Goal: Task Accomplishment & Management: Use online tool/utility

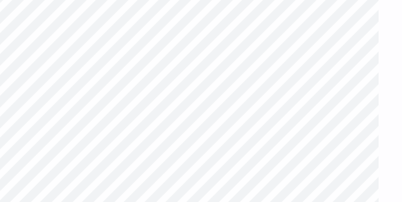
type input "2.54"
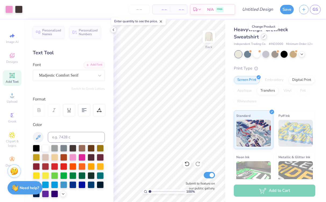
click at [264, 36] on icon at bounding box center [264, 36] width 3 height 3
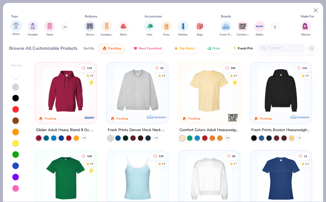
click at [13, 28] on img "filter for Shirts" at bounding box center [16, 26] width 6 height 6
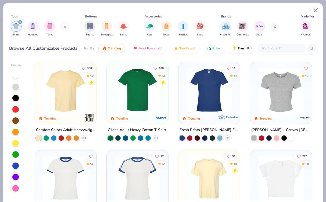
click at [289, 45] on input "text" at bounding box center [281, 48] width 41 height 6
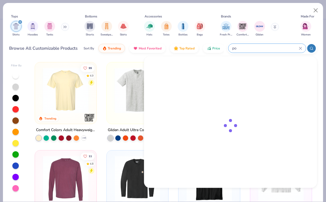
type input "p"
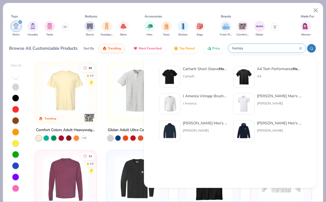
type input "henley"
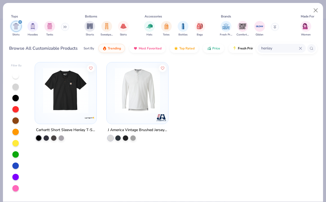
click at [279, 47] on input "henley" at bounding box center [280, 48] width 38 height 6
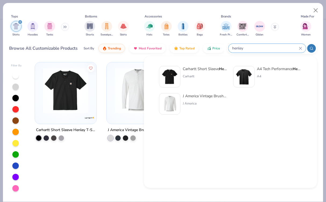
click at [300, 49] on icon at bounding box center [300, 48] width 3 height 3
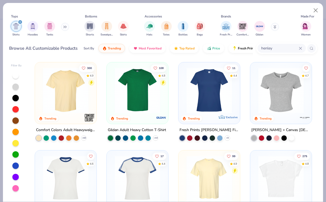
click at [300, 49] on icon at bounding box center [300, 48] width 3 height 3
type input "pocket"
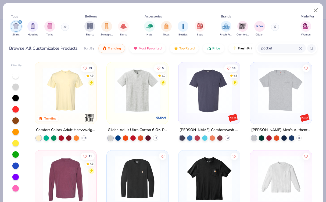
click at [71, 98] on img at bounding box center [65, 90] width 51 height 45
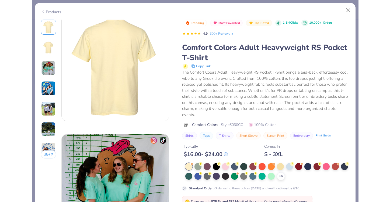
scroll to position [174, 0]
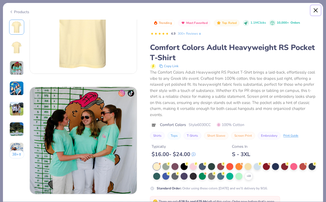
click at [314, 12] on button "Close" at bounding box center [316, 10] width 10 height 10
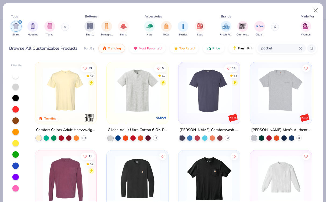
click at [83, 88] on img at bounding box center [65, 90] width 51 height 45
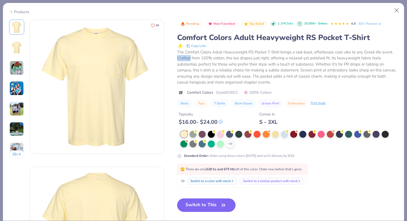
click at [210, 202] on button "Switch to This" at bounding box center [206, 205] width 58 height 13
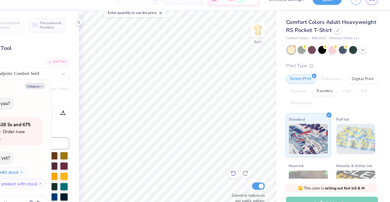
click at [251, 166] on icon at bounding box center [250, 164] width 5 height 5
click at [187, 21] on icon at bounding box center [186, 22] width 4 height 4
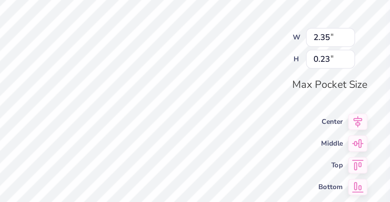
scroll to position [0, 1]
type textarea "x"
type textarea "D"
type textarea "x"
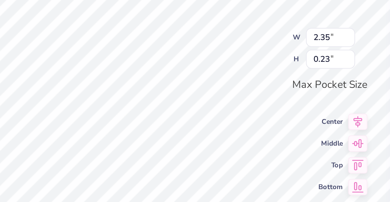
type textarea "K"
type textarea "x"
type textarea "Ka"
type textarea "x"
type textarea "Kap"
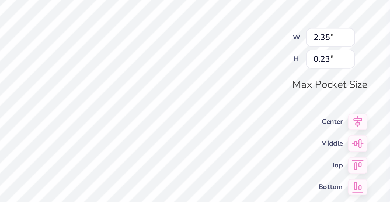
type textarea "x"
type textarea "[PERSON_NAME]"
type textarea "x"
type textarea "Kappa"
type textarea "x"
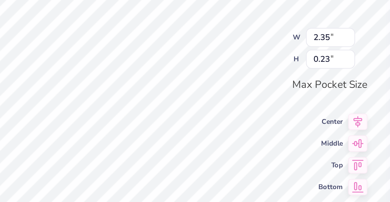
type textarea "[PERSON_NAME]"
type textarea "x"
type textarea "Kap"
type textarea "x"
type textarea "Ka"
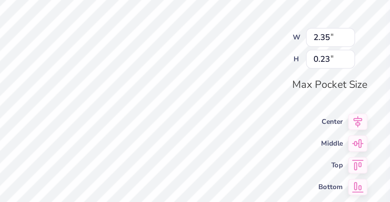
type textarea "x"
type textarea "K"
type textarea "x"
type textarea "KAP"
type textarea "x"
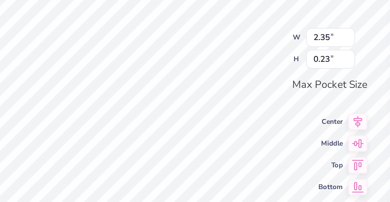
type textarea "[PERSON_NAME]"
type textarea "x"
type textarea "KAPPA"
type textarea "x"
type textarea "KAPPA"
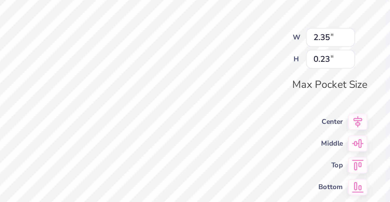
type textarea "x"
type textarea "KAPPA x"
type textarea "x"
type textarea "KAPPA x P"
type textarea "x"
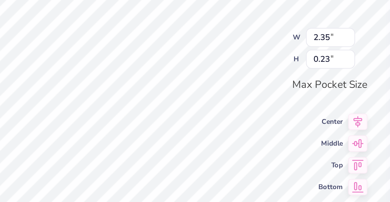
type textarea "KAPPA x PH"
type textarea "x"
type textarea "KAPPA x PHI"
type textarea "x"
type textarea "KAPPA x PHI"
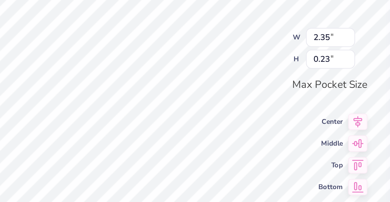
type textarea "x"
type textarea "KAPPA x PHI D"
type textarea "x"
type textarea "KAPPA x PHI DE"
type textarea "x"
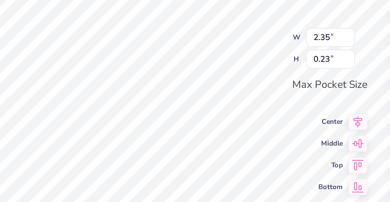
type textarea "KAPPA x PHI DEL"
type textarea "x"
type textarea "KAPPA x PHI DE"
type textarea "x"
type textarea "KAPPA x PHI D"
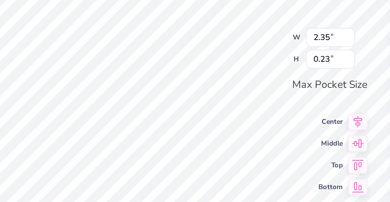
type textarea "x"
type textarea "KAPPA x PHI"
type textarea "x"
type textarea "KAPPA x PHI"
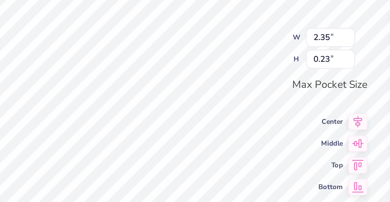
type textarea "x"
type textarea "KAPPA x PHI D"
type textarea "x"
type textarea "KAPPA x PHI De"
type textarea "x"
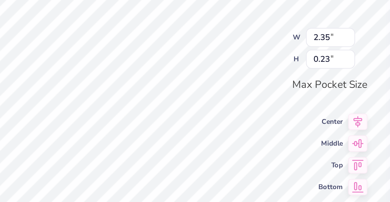
type textarea "KAPPA x PHI Del"
type textarea "x"
type textarea "KAPPA x PHI De"
type textarea "x"
type textarea "KAPPA x PHI D"
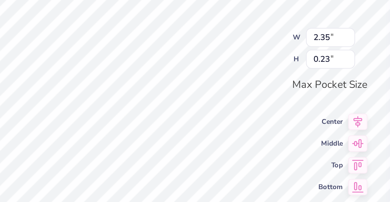
type textarea "x"
type textarea "KAPPA x PHI De"
type textarea "x"
type textarea "KAPPA x PHI D"
type textarea "x"
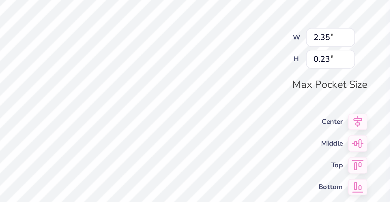
type textarea "KAPPA x PHI DE"
type textarea "x"
type textarea "KAPPA x PHI DEL"
type textarea "x"
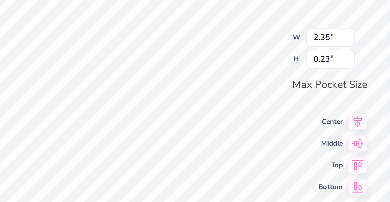
type textarea "KAPPA x PHI DELT"
type textarea "x"
type textarea "KAPPA x PHI DELT"
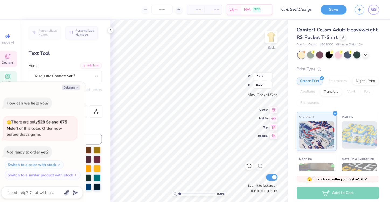
scroll to position [0, 0]
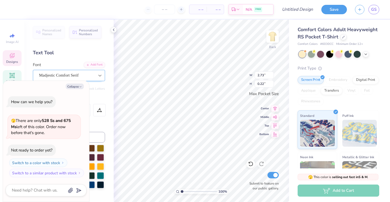
click at [99, 78] on icon at bounding box center [99, 75] width 5 height 5
click at [81, 86] on icon "button" at bounding box center [80, 86] width 3 height 3
type textarea "x"
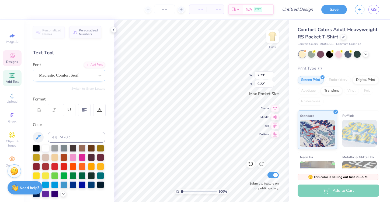
click at [89, 73] on div "Madjestic Comfort Serif" at bounding box center [66, 75] width 56 height 8
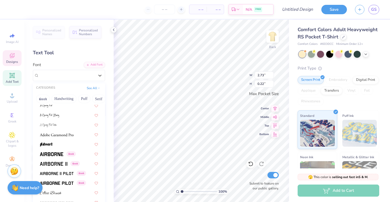
scroll to position [52, 0]
click at [54, 153] on img at bounding box center [51, 154] width 23 height 4
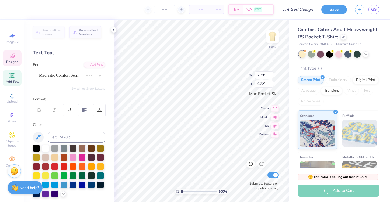
type input "1.91"
type input "0.17"
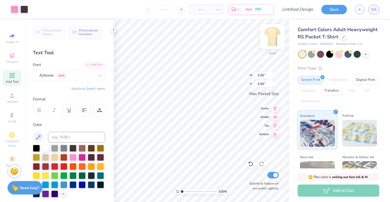
click at [271, 35] on img at bounding box center [272, 37] width 22 height 22
type input "11.40"
type input "15.65"
type input "3.00"
type input "17.99"
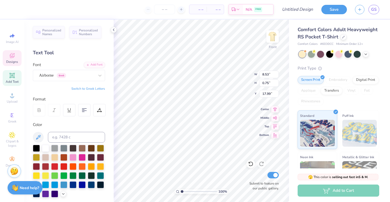
scroll to position [10, 0]
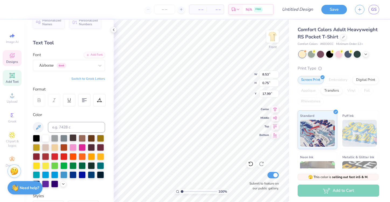
click at [74, 138] on div at bounding box center [72, 137] width 7 height 7
click at [86, 122] on div "Color" at bounding box center [69, 150] width 72 height 76
type input "17.99"
type input "8.75"
type input "6.34"
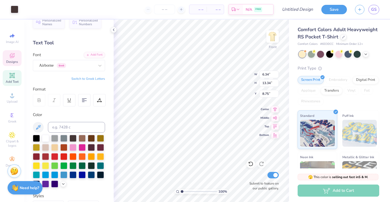
type input "13.34"
click at [253, 166] on icon at bounding box center [250, 163] width 5 height 5
type input "4.16"
type input "3.93"
type input "3.00"
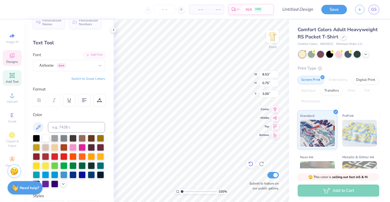
scroll to position [0, 1]
type textarea "Two steppin' [DATE]"
click at [82, 65] on div "Airborne Greek" at bounding box center [66, 65] width 56 height 8
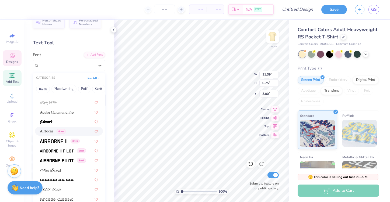
scroll to position [67, 0]
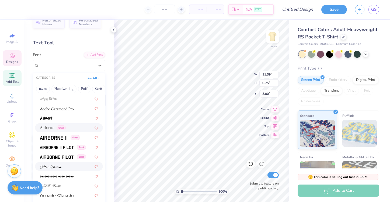
click at [72, 169] on div at bounding box center [69, 167] width 58 height 6
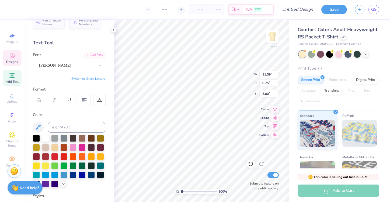
type input "7.00"
type input "0.94"
type input "2.91"
click at [89, 67] on div "[PERSON_NAME]" at bounding box center [66, 65] width 56 height 8
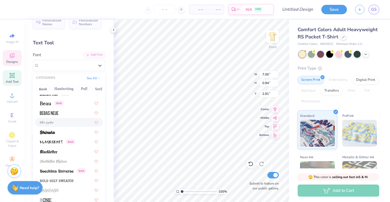
scroll to position [256, 0]
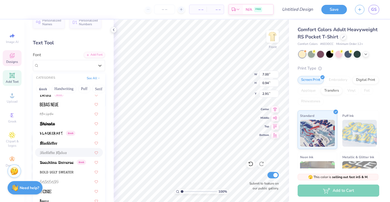
click at [76, 153] on div at bounding box center [69, 153] width 58 height 6
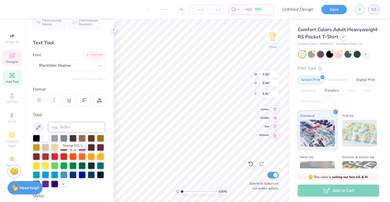
type input "8.46"
type input "1.10"
type input "2.79"
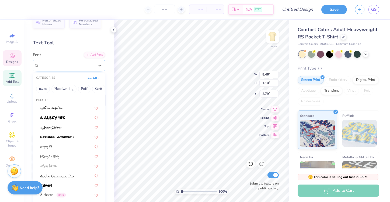
click at [87, 65] on div "Blackletter Shadow" at bounding box center [66, 65] width 56 height 8
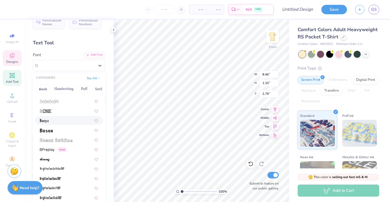
scroll to position [330, 0]
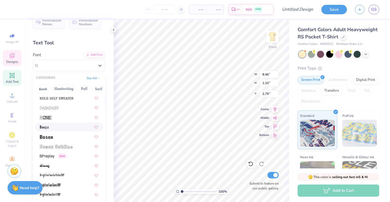
click at [69, 129] on div at bounding box center [69, 127] width 58 height 6
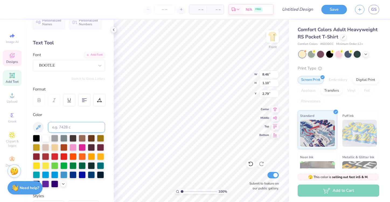
type input "9.42"
type input "1.02"
type input "2.86"
click at [91, 63] on div "BOOTLE" at bounding box center [66, 65] width 56 height 8
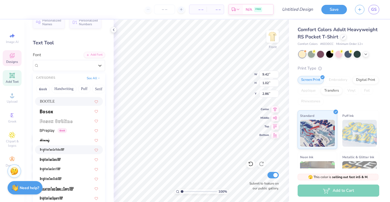
scroll to position [347, 0]
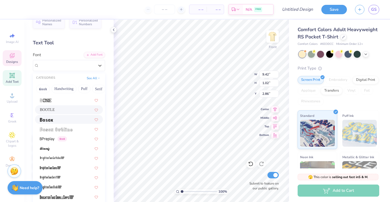
click at [67, 121] on div at bounding box center [69, 120] width 58 height 6
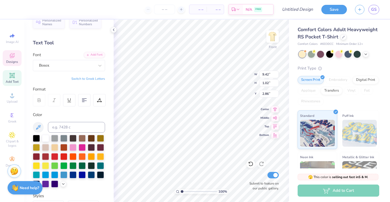
type input "8.17"
type input "0.77"
type input "3.03"
click at [80, 65] on div "Bosox" at bounding box center [66, 65] width 56 height 8
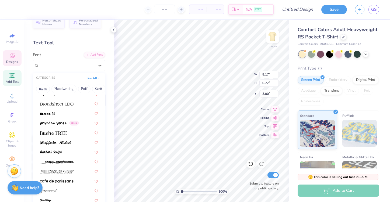
scroll to position [480, 0]
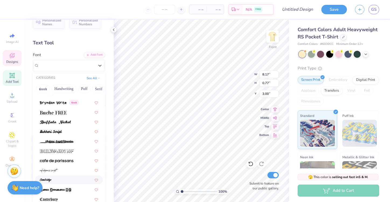
click at [61, 183] on div at bounding box center [69, 180] width 58 height 6
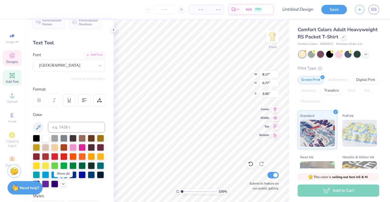
type input "7.15"
type input "1.22"
type input "2.72"
type textarea "Two Steppin' [DATE]"
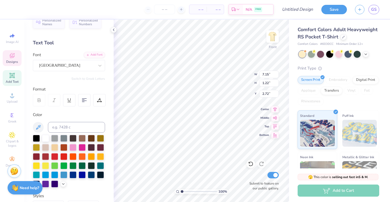
type input "6.34"
type input "13.34"
type input "5.08"
type input "2.97"
type input "3.69"
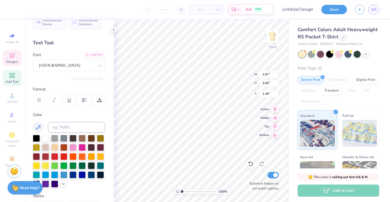
type input "3.57"
type input "4.06"
type input "5.03"
type input "3.40"
type input "11.35"
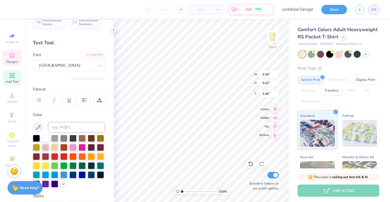
type input "8.21"
click at [249, 165] on icon at bounding box center [250, 163] width 5 height 5
type input "9.67"
type input "3.97"
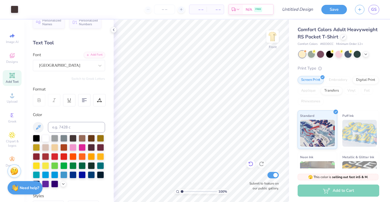
click at [252, 164] on icon at bounding box center [250, 163] width 5 height 5
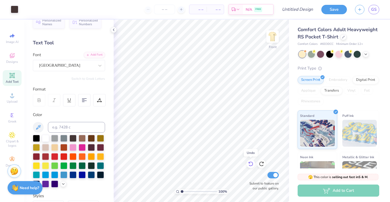
click at [253, 164] on icon at bounding box center [250, 163] width 5 height 5
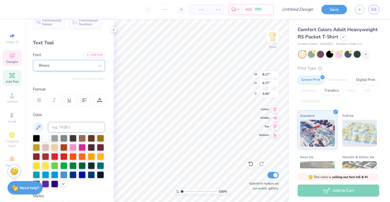
click at [90, 61] on div "Bosox" at bounding box center [66, 65] width 56 height 8
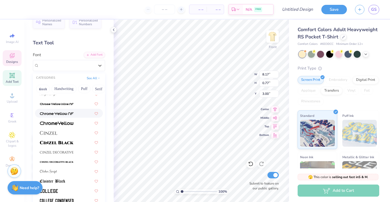
scroll to position [643, 0]
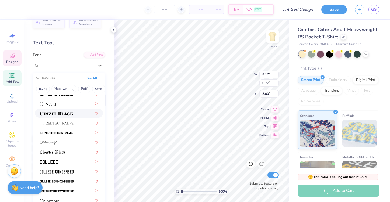
click at [68, 115] on img at bounding box center [57, 114] width 34 height 4
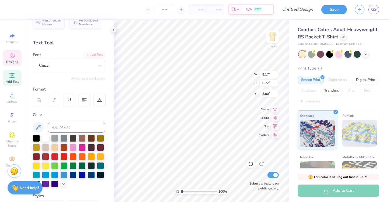
type input "11.85"
type input "0.75"
type input "2.97"
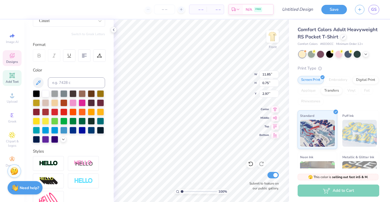
scroll to position [0, 0]
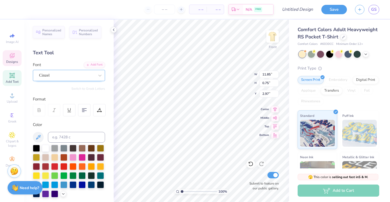
click at [77, 71] on div "Cinzel" at bounding box center [69, 75] width 72 height 11
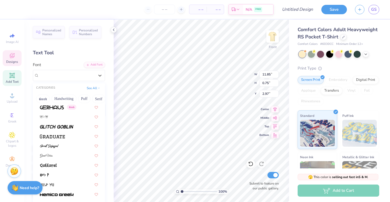
scroll to position [1273, 0]
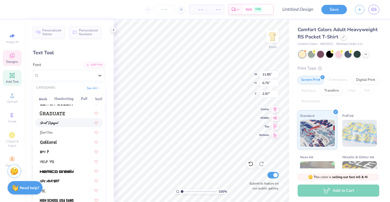
click at [71, 125] on div at bounding box center [69, 123] width 58 height 6
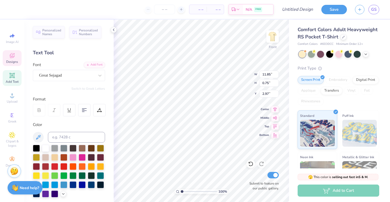
type input "6.83"
type input "1.13"
type input "2.73"
type textarea "Two Steppin' [DATE]"
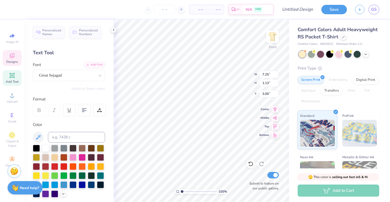
type input "17.88"
type input "8.53"
type input "0.75"
type input "20.16"
type input "7.25"
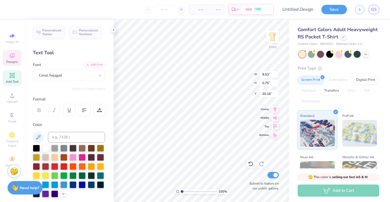
type input "1.13"
type input "17.88"
type input "18.42"
type input "8.53"
type input "0.75"
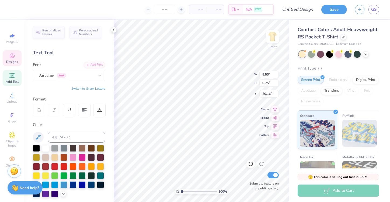
type input "22.67"
type input "5.61"
type input "0.49"
type input "22.58"
type input "7.25"
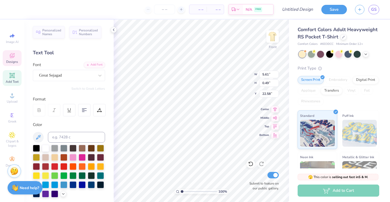
type input "1.13"
type input "18.42"
type input "10.50"
type input "1.63"
type input "18.42"
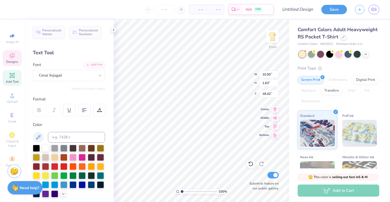
type textarea "Two Steppin'[DATE]"
type input "5.72"
type input "13.67"
click at [251, 167] on icon at bounding box center [250, 163] width 5 height 5
type input "3.93"
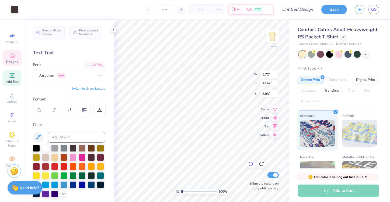
type input "5.61"
type input "0.49"
click at [251, 165] on icon at bounding box center [250, 163] width 5 height 5
type input "3.43"
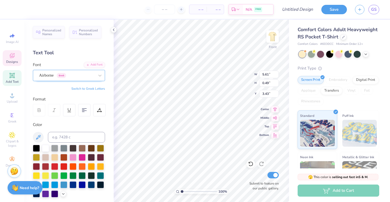
click at [92, 73] on div "Airborne Greek" at bounding box center [66, 75] width 56 height 8
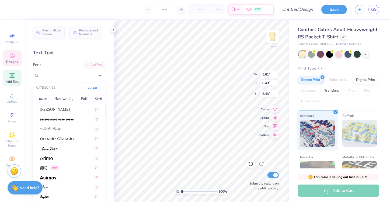
scroll to position [148, 0]
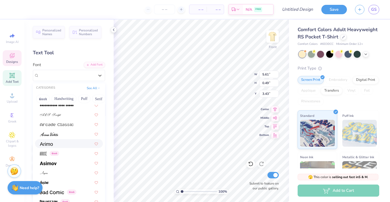
click at [62, 147] on div at bounding box center [69, 143] width 68 height 9
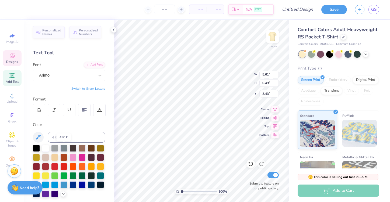
type input "5.80"
type input "0.46"
type input "3.46"
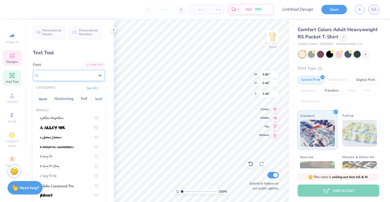
click at [63, 78] on div "Arimo" at bounding box center [66, 75] width 56 height 8
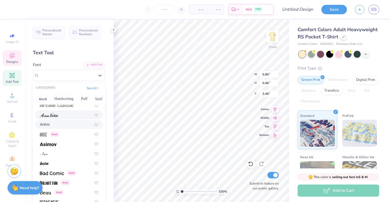
scroll to position [174, 0]
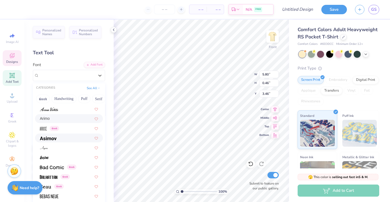
click at [63, 138] on div at bounding box center [69, 138] width 58 height 6
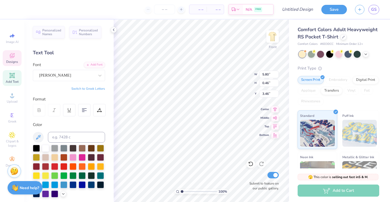
type input "5.58"
type input "0.48"
type input "3.45"
type input "3.00"
type input "20.05"
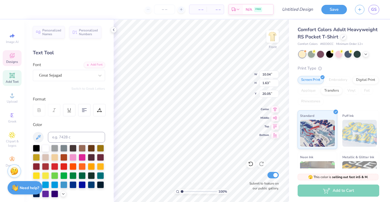
type textarea "T"
type textarea "[GEOGRAPHIC_DATA], [GEOGRAPHIC_DATA]"
type input "3.76"
type input "0.77"
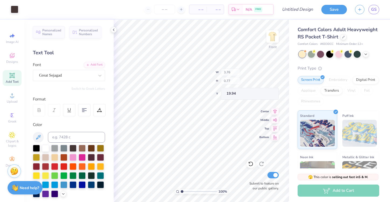
type input "20.05"
type textarea "L"
type textarea "[US_STATE] Tech"
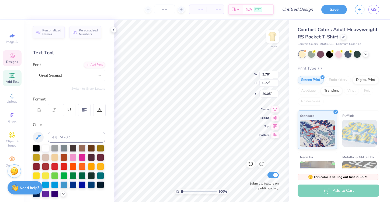
scroll to position [0, 1]
type input "20.05"
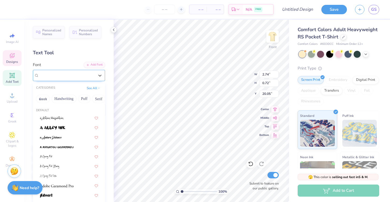
click at [85, 78] on div "Great Sejagad" at bounding box center [66, 75] width 56 height 8
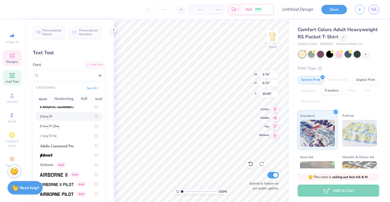
scroll to position [56, 0]
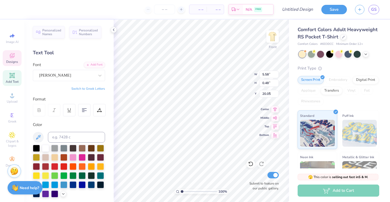
type input "5.58"
type input "0.48"
type input "3.00"
type input "2.74"
type input "0.72"
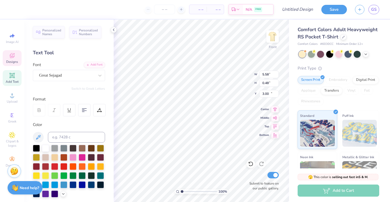
type input "20.05"
click at [86, 79] on div at bounding box center [66, 75] width 55 height 7
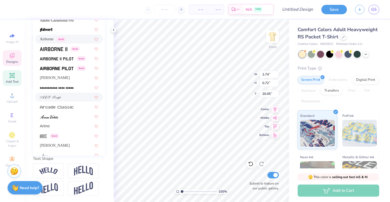
scroll to position [70, 0]
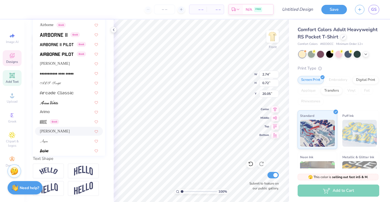
click at [57, 133] on div "[PERSON_NAME]" at bounding box center [69, 132] width 58 height 6
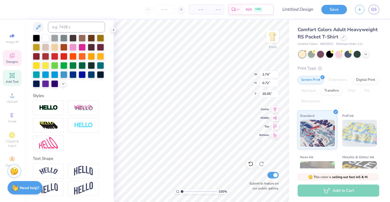
type input "4.31"
type input "0.65"
type input "20.12"
type textarea "T"
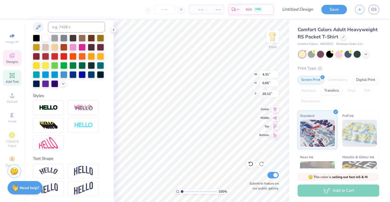
scroll to position [0, 1]
type textarea "[GEOGRAPHIC_DATA], [US_STATE]"
type input "3.79"
type input "0.51"
type input "19.97"
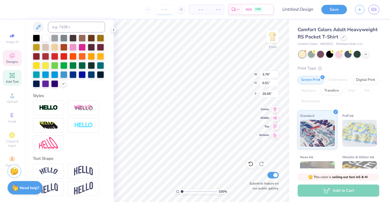
type input "20.05"
type input "6.01"
type input "0.52"
type input "3.01"
click at [113, 174] on div "Personalized Names Personalized Numbers Text Tool Add Font Font [PERSON_NAME] S…" at bounding box center [68, 111] width 89 height 183
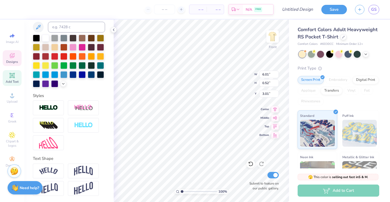
type input "3.00"
type input "6.66"
type textarea "T"
type textarea "20 25"
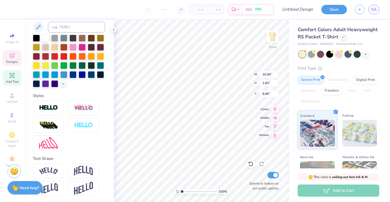
type input "6.34"
type input "13.34"
type input "5.08"
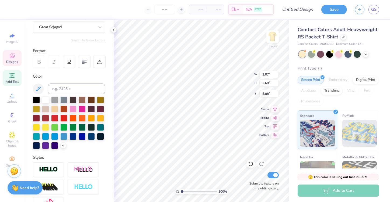
scroll to position [0, 0]
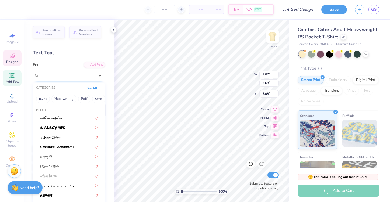
click at [83, 78] on div "Great Sejagad" at bounding box center [66, 75] width 56 height 8
click at [69, 127] on div at bounding box center [69, 128] width 58 height 6
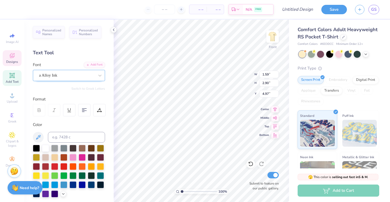
click at [75, 77] on div "a Alloy Ink" at bounding box center [66, 75] width 56 height 8
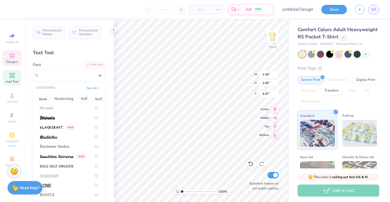
scroll to position [273, 0]
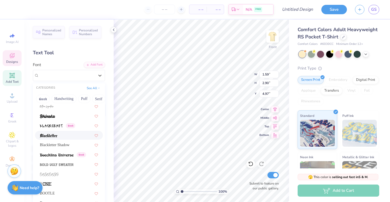
click at [69, 139] on div at bounding box center [69, 135] width 68 height 9
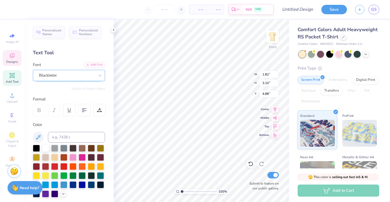
click at [78, 75] on div "Blackletter" at bounding box center [66, 75] width 56 height 8
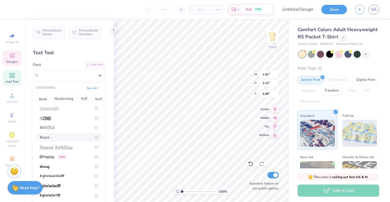
scroll to position [338, 0]
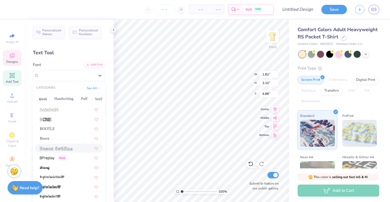
click at [64, 146] on span at bounding box center [56, 149] width 33 height 6
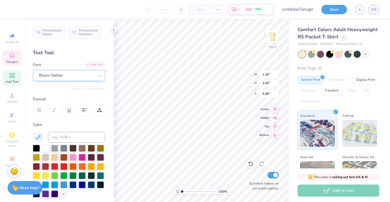
click at [94, 74] on div "Bosox Outline" at bounding box center [66, 75] width 56 height 8
click at [97, 75] on icon at bounding box center [99, 75] width 5 height 5
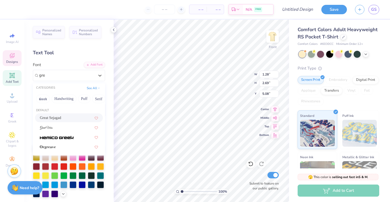
click at [68, 119] on div "Great Sejagad" at bounding box center [69, 118] width 58 height 6
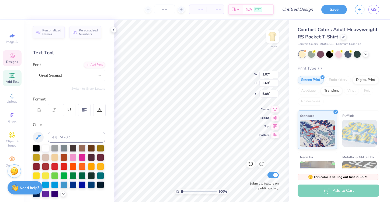
scroll to position [0, 0]
click at [274, 33] on img at bounding box center [272, 37] width 22 height 22
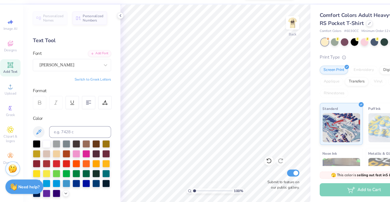
scroll to position [0, 0]
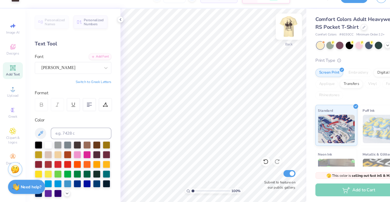
click at [273, 36] on img at bounding box center [272, 37] width 22 height 22
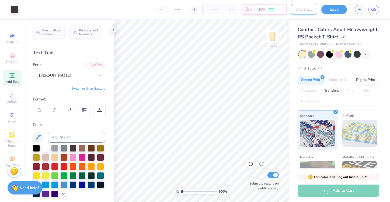
click at [293, 10] on input "Design Title" at bounding box center [304, 9] width 26 height 11
click at [334, 11] on button "Save" at bounding box center [334, 8] width 26 height 9
click at [334, 4] on div "Save GS" at bounding box center [355, 9] width 69 height 19
click at [334, 9] on div "Save" at bounding box center [334, 9] width 26 height 9
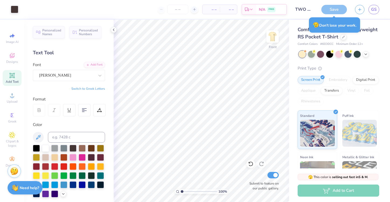
click at [328, 5] on div "Save" at bounding box center [334, 9] width 26 height 9
click at [328, 8] on div "Save" at bounding box center [334, 9] width 26 height 9
click at [312, 8] on input "TWO STEP MOCK #1" at bounding box center [304, 9] width 26 height 11
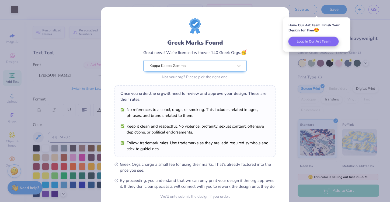
click at [313, 79] on div "Greek Marks Found Great news! We’re licensed with over 140 Greek Orgs. 🥳 Kappa …" at bounding box center [195, 101] width 390 height 202
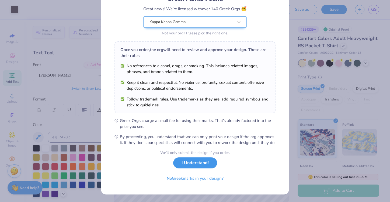
click at [199, 164] on button "I Understand!" at bounding box center [195, 163] width 44 height 11
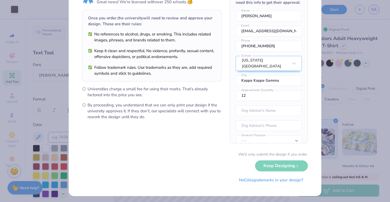
scroll to position [32, 0]
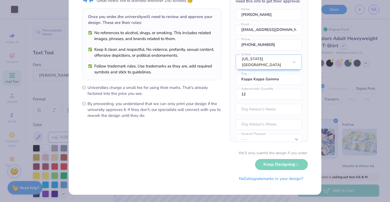
click at [274, 165] on form "University Trademarks Found Great news! We’re licensed with over 250 schools. 🥳…" at bounding box center [194, 85] width 225 height 198
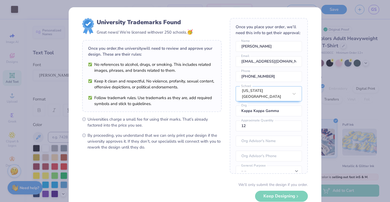
click at [222, 164] on form "University Trademarks Found Great news! We’re licensed with over 250 schools. 🥳…" at bounding box center [194, 117] width 225 height 198
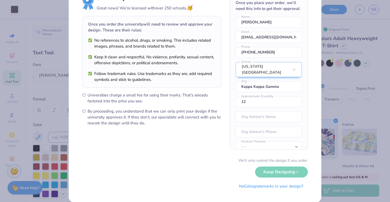
scroll to position [32, 0]
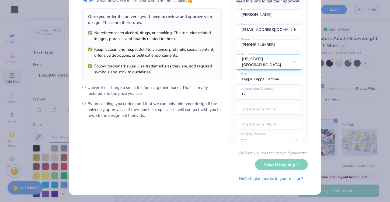
click at [330, 146] on div "University Trademarks Found Great news! We’re licensed with over 250 schools. 🥳…" at bounding box center [195, 101] width 390 height 202
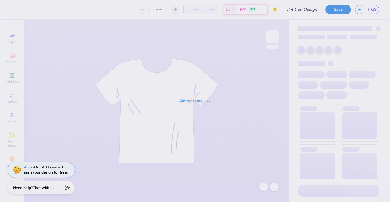
type input "Blue Two Step"
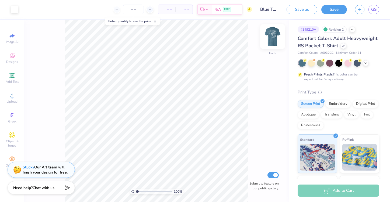
click at [275, 35] on img at bounding box center [272, 37] width 22 height 22
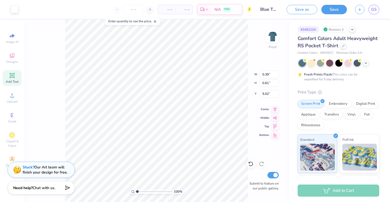
click at [15, 78] on icon at bounding box center [12, 75] width 6 height 6
type input "6.03"
type input "1.75"
type input "13.38"
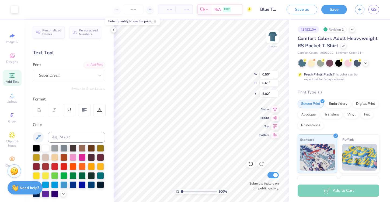
type input "3.65"
click at [95, 77] on div at bounding box center [100, 76] width 10 height 10
type input "1.62"
type input "1.22"
type input "6.18"
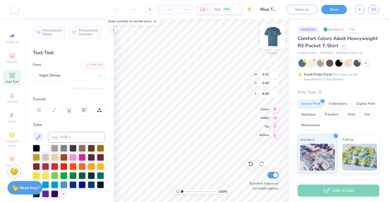
click at [272, 33] on img at bounding box center [272, 37] width 22 height 22
click at [272, 33] on img at bounding box center [272, 36] width 11 height 11
click at [272, 33] on img at bounding box center [272, 37] width 22 height 22
type input "0.38"
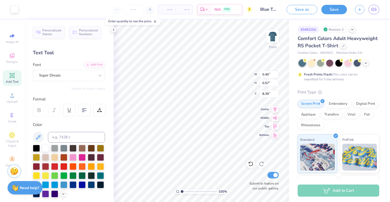
type input "0.58"
type input "16.20"
click at [22, 188] on strong "Need help?" at bounding box center [29, 187] width 19 height 5
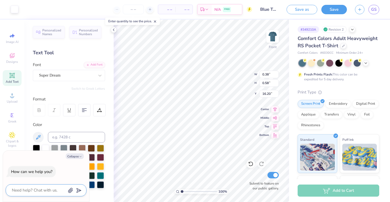
click at [24, 189] on textarea at bounding box center [38, 190] width 55 height 7
type textarea "w"
type textarea "x"
type textarea "wh"
type textarea "x"
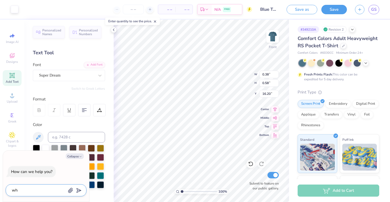
type textarea "wha"
type textarea "x"
type textarea "what"
type textarea "x"
type textarea "what"
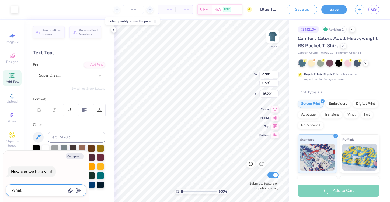
type textarea "x"
type textarea "what f"
type textarea "x"
type textarea "what fo"
type textarea "x"
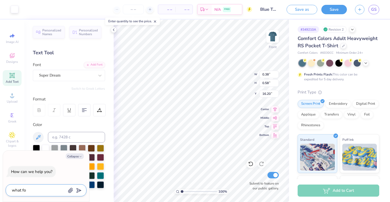
type textarea "what fon"
type textarea "x"
type textarea "what fon"
type textarea "x"
type textarea "what fon"
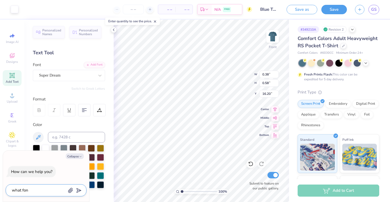
type textarea "x"
type textarea "what font"
type textarea "x"
type textarea "what font"
type textarea "x"
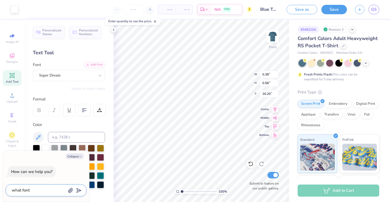
type textarea "what font i"
type textarea "x"
type textarea "what font is"
type textarea "x"
type textarea "what font is"
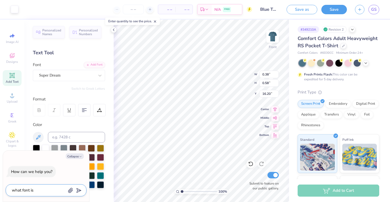
type textarea "x"
type textarea "what font is t"
type textarea "x"
type textarea "what font is th"
type textarea "x"
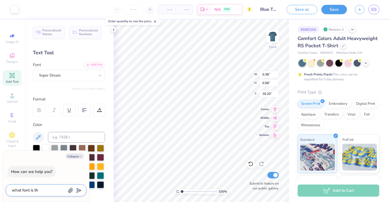
type textarea "what font is thi"
type textarea "x"
type textarea "what font is this"
type textarea "x"
type textarea "what font is this"
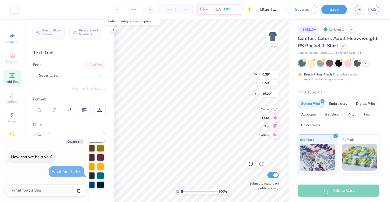
type textarea "x"
click at [72, 190] on icon "button" at bounding box center [70, 191] width 4 height 5
type input "0.39"
type input "0.56"
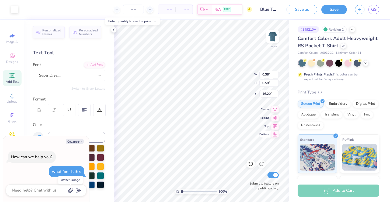
type textarea "x"
type input "0.38"
type input "0.58"
type textarea "x"
type input "0.39"
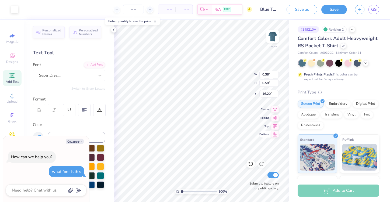
type input "0.56"
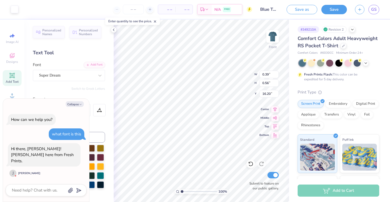
type textarea "x"
click at [35, 191] on textarea at bounding box center [38, 190] width 55 height 7
type textarea "h"
type textarea "x"
type textarea "hi"
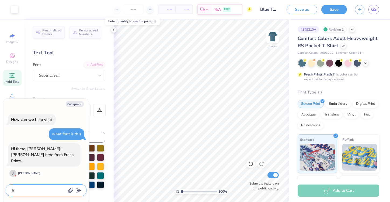
type textarea "x"
type textarea "hi!"
type textarea "x"
type textarea "hi!"
type textarea "x"
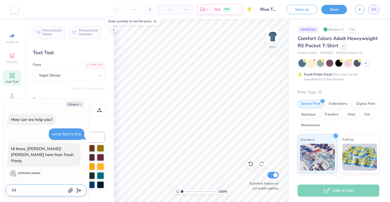
type textarea "hi! I"
type textarea "x"
type textarea "hi! I"
type textarea "x"
type textarea "hi! I W"
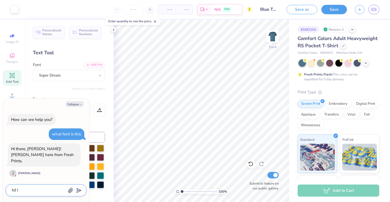
type textarea "x"
type textarea "hi! I WO"
type textarea "x"
type textarea "hi! I WOU"
type textarea "x"
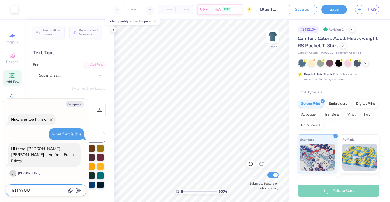
type textarea "hi! I WO"
type textarea "x"
type textarea "hi! I W"
type textarea "x"
type textarea "hi! I"
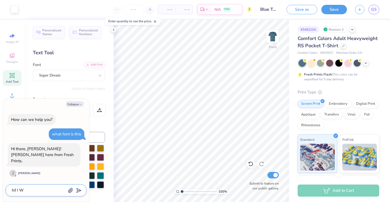
type textarea "x"
type textarea "hi! I w"
type textarea "x"
type textarea "hi! I wo"
type textarea "x"
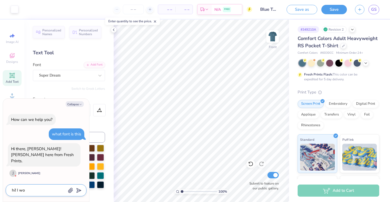
type textarea "hi! I wou"
type textarea "x"
type textarea "hi! I woul"
type textarea "x"
type textarea "hi! I would"
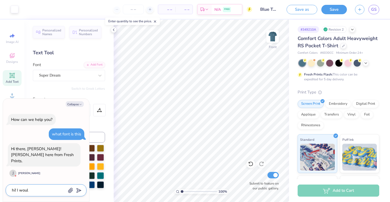
type textarea "x"
type textarea "hi! I would"
type textarea "x"
type textarea "hi! I would l"
type textarea "x"
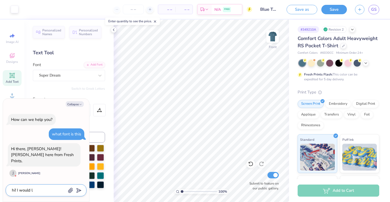
type textarea "hi! I would li"
type textarea "x"
type textarea "hi! I would lik"
type textarea "x"
type textarea "hi! I would like"
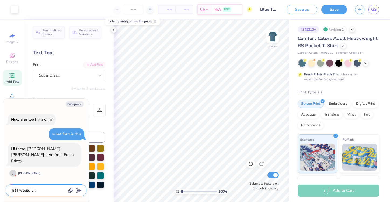
type textarea "x"
type textarea "hi! I would like"
type textarea "x"
type textarea "hi! I would like t"
type textarea "x"
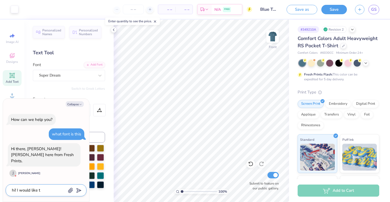
type textarea "hi! I would like to"
type textarea "x"
type textarea "hi! I would like to"
type textarea "x"
type textarea "hi! I would like to k"
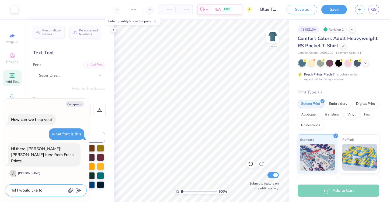
type textarea "x"
type textarea "hi! I would like to kn"
type textarea "x"
type textarea "hi! I would like to kno"
type textarea "x"
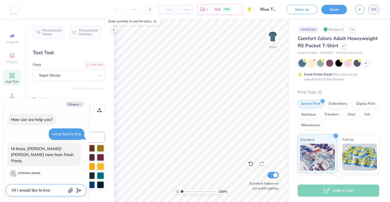
type textarea "hi! I would like to know"
type textarea "x"
type textarea "hi! I would like to know"
type textarea "x"
type textarea "hi! I would like to know t"
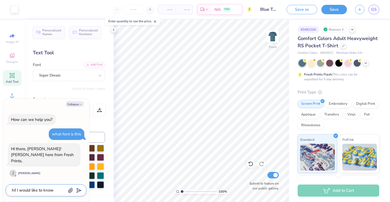
type textarea "x"
type textarea "hi! I would like to know th"
type textarea "x"
type textarea "hi! I would like to know the"
type textarea "x"
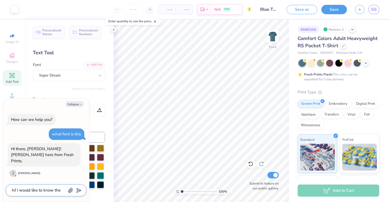
type textarea "hi! I would like to know the"
type textarea "x"
type textarea "hi! I would like to know the n"
type textarea "x"
type textarea "hi! I would like to know the na"
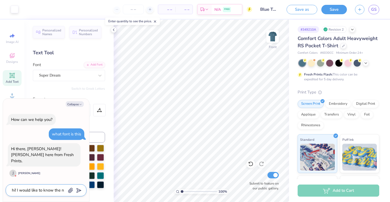
type textarea "x"
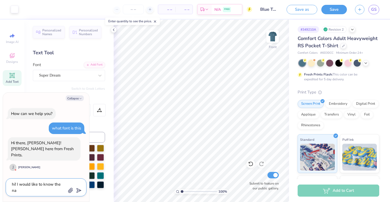
type textarea "hi! I would like to know the nam"
type textarea "x"
type textarea "hi! I would like to know the name"
type textarea "x"
type textarea "hi! I would like to know the name"
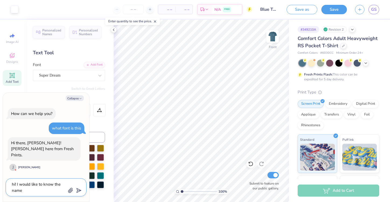
type textarea "x"
type textarea "hi! I would like to know the name o"
type textarea "x"
type textarea "hi! I would like to know the name of"
type textarea "x"
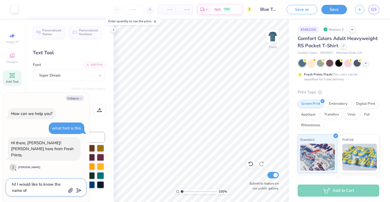
type textarea "hi! I would like to know the name of"
type textarea "x"
type textarea "hi! I would like to know the name of t"
type textarea "x"
type textarea "hi! I would like to know the name of th"
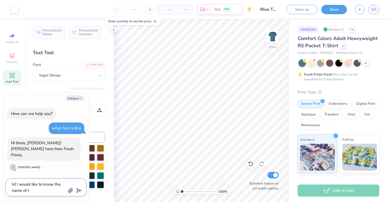
type textarea "x"
type textarea "hi! I would like to know the name of the"
type textarea "x"
type textarea "hi! I would like to know the name of the"
type textarea "x"
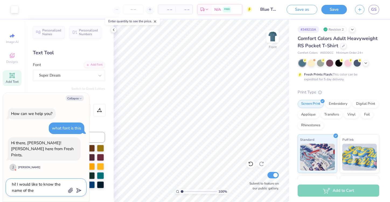
type textarea "hi! I would like to know the name of the f"
type textarea "x"
type textarea "hi! I would like to know the name of the fo"
type textarea "x"
type textarea "hi! I would like to know the name of the fon"
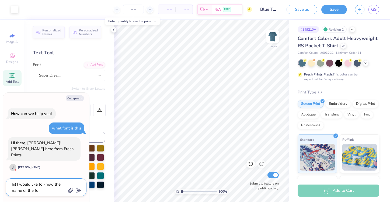
type textarea "x"
type textarea "hi! I would like to know the name of the font"
type textarea "x"
type textarea "hi! I would like to know the name of the font"
type textarea "x"
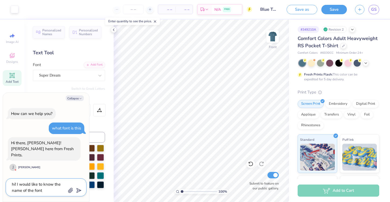
type textarea "hi! I would like to know the name of the font o"
type textarea "x"
type textarea "hi! I would like to know the name of the font on"
type textarea "x"
type textarea "hi! I would like to know the name of the font on"
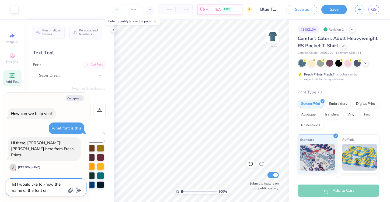
type textarea "x"
type textarea "hi! I would like to know the name of the font on t"
type textarea "x"
type textarea "hi! I would like to know the name of the font on th"
type textarea "x"
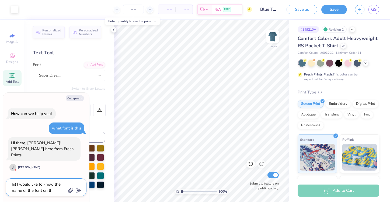
type textarea "hi! I would like to know the name of the font on the"
type textarea "x"
type textarea "hi! I would like to know the name of the font on the"
type textarea "x"
type textarea "hi! I would like to know the name of the font on the l"
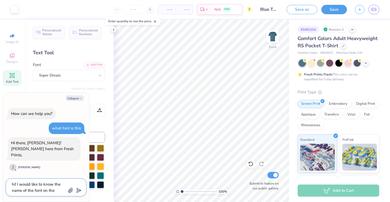
type textarea "x"
type textarea "hi! I would like to know the name of the font on the lu"
type textarea "x"
type textarea "hi! I would like to know the name of the font on the lub"
type textarea "x"
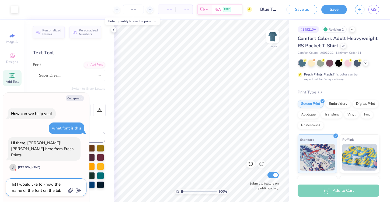
type textarea "hi! I would like to know the name of the font on the lubb"
type textarea "x"
type textarea "hi! I would like to know the name of the font on the lubbn"
type textarea "x"
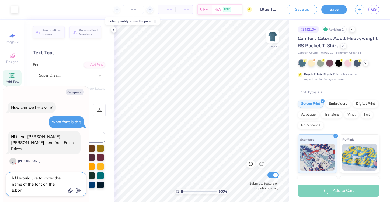
type textarea "hi! I would like to know the name of the font on the lubbnc"
type textarea "x"
type textarea "hi! I would like to know the name of the font on the lubbnco"
type textarea "x"
type textarea "hi! I would like to know the name of the font on the lubbnc"
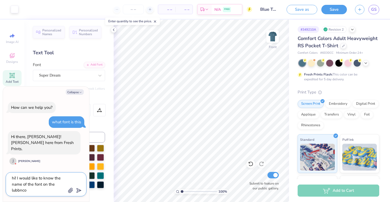
type textarea "x"
type textarea "hi! I would like to know the name of the font on the lubbn"
type textarea "x"
type textarea "hi! I would like to know the name of the font on the lubb"
type textarea "x"
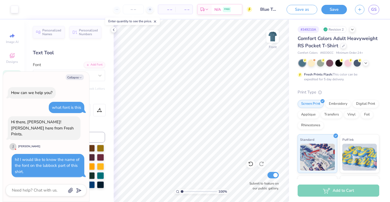
scroll to position [0, 0]
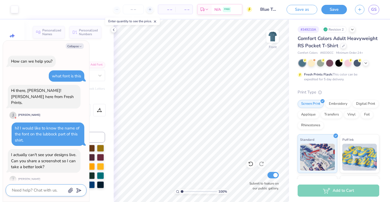
click at [69, 190] on icon "button" at bounding box center [70, 190] width 5 height 5
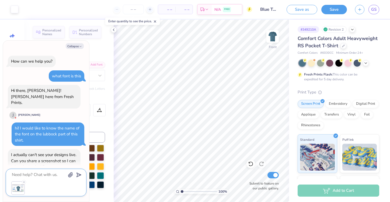
click at [78, 174] on icon "submit" at bounding box center [78, 175] width 8 height 8
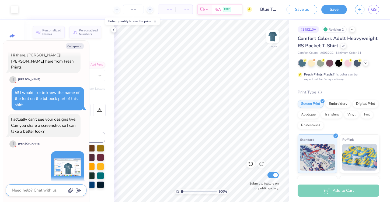
scroll to position [73, 0]
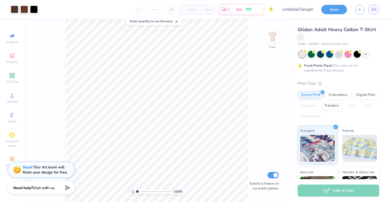
click at [300, 37] on icon at bounding box center [300, 36] width 3 height 3
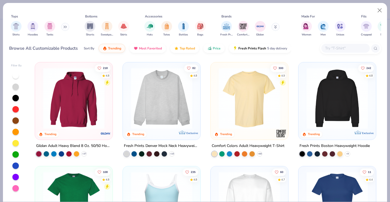
click at [338, 47] on input "text" at bounding box center [344, 48] width 41 height 6
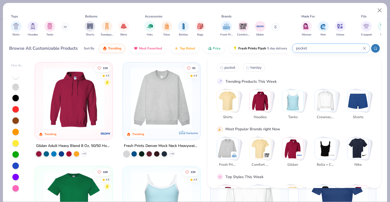
type input "pocket"
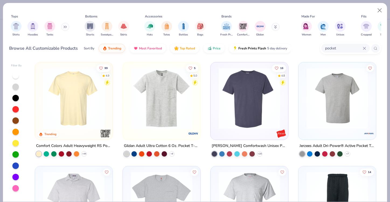
click at [67, 96] on img at bounding box center [73, 98] width 67 height 61
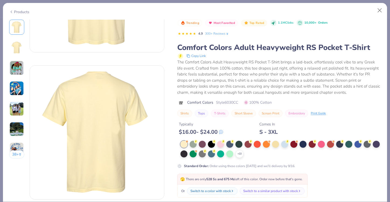
scroll to position [114, 0]
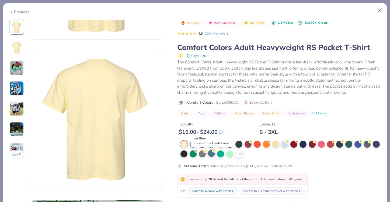
click at [210, 154] on div at bounding box center [211, 153] width 7 height 7
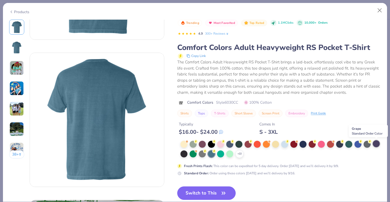
click at [378, 143] on div at bounding box center [375, 143] width 7 height 7
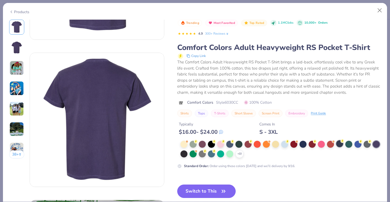
click at [340, 145] on div at bounding box center [339, 143] width 7 height 7
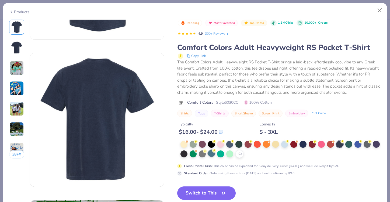
click at [210, 154] on div at bounding box center [211, 153] width 7 height 7
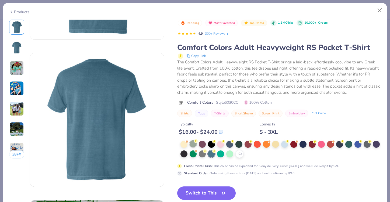
click at [195, 146] on div at bounding box center [192, 143] width 7 height 7
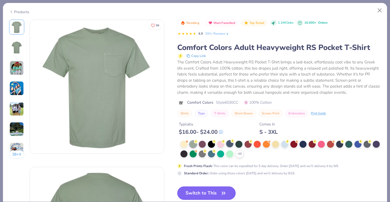
click at [229, 145] on div at bounding box center [229, 143] width 7 height 7
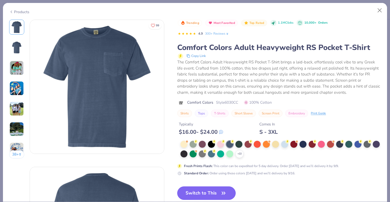
click at [208, 191] on button "Switch to This" at bounding box center [206, 193] width 58 height 13
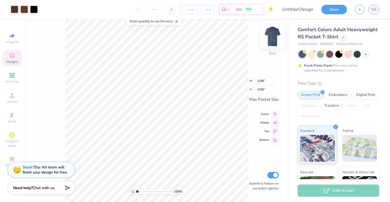
click at [269, 32] on img at bounding box center [272, 37] width 22 height 22
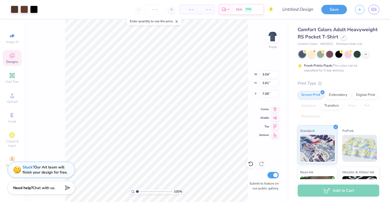
type input "10.84"
type input "12.85"
type input "3.79"
click at [14, 9] on div at bounding box center [15, 9] width 8 height 8
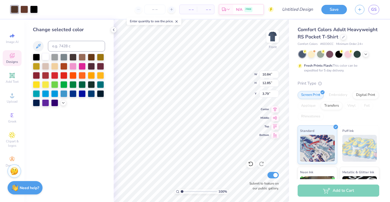
click at [44, 55] on div at bounding box center [45, 56] width 7 height 7
click at [22, 9] on div at bounding box center [24, 9] width 8 height 8
click at [43, 58] on div at bounding box center [45, 56] width 7 height 7
click at [72, 57] on div at bounding box center [72, 56] width 7 height 7
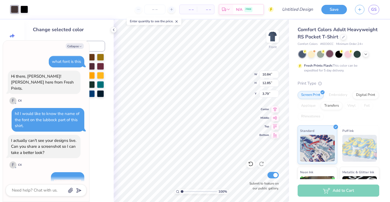
scroll to position [392, 0]
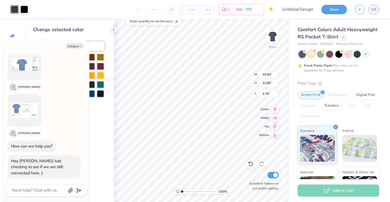
click at [309, 53] on div at bounding box center [310, 53] width 7 height 7
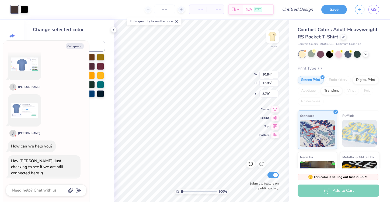
scroll to position [532, 0]
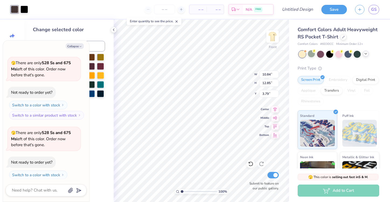
click at [367, 56] on div at bounding box center [365, 54] width 6 height 6
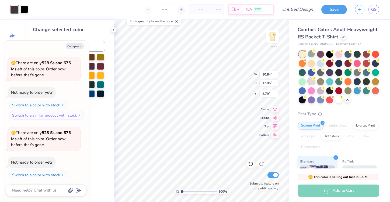
click at [310, 81] on div at bounding box center [310, 81] width 7 height 7
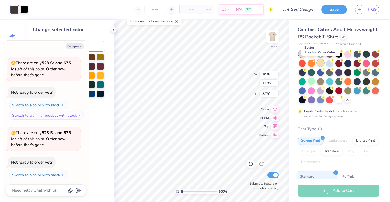
click at [317, 63] on div at bounding box center [320, 62] width 7 height 7
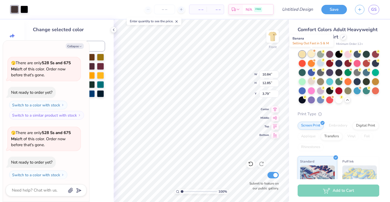
click at [311, 55] on div at bounding box center [310, 53] width 7 height 7
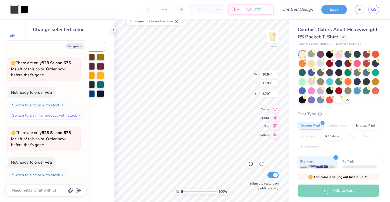
scroll to position [602, 0]
click at [310, 82] on div at bounding box center [310, 81] width 7 height 7
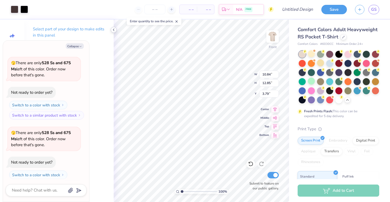
click at [113, 30] on polyline at bounding box center [113, 30] width 1 height 2
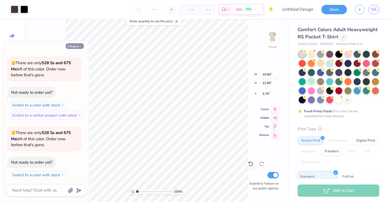
click at [79, 46] on icon "button" at bounding box center [80, 46] width 3 height 3
type textarea "x"
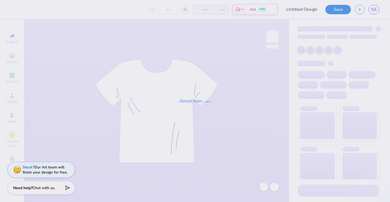
type input "TWO STEP MOCK #1"
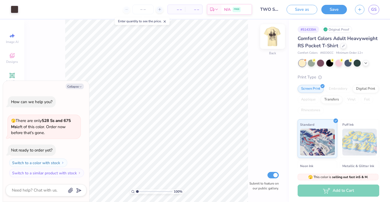
click at [269, 37] on img at bounding box center [272, 37] width 22 height 22
click at [69, 86] on button "Collapse" at bounding box center [75, 87] width 18 height 6
type textarea "x"
